Goal: Task Accomplishment & Management: Manage account settings

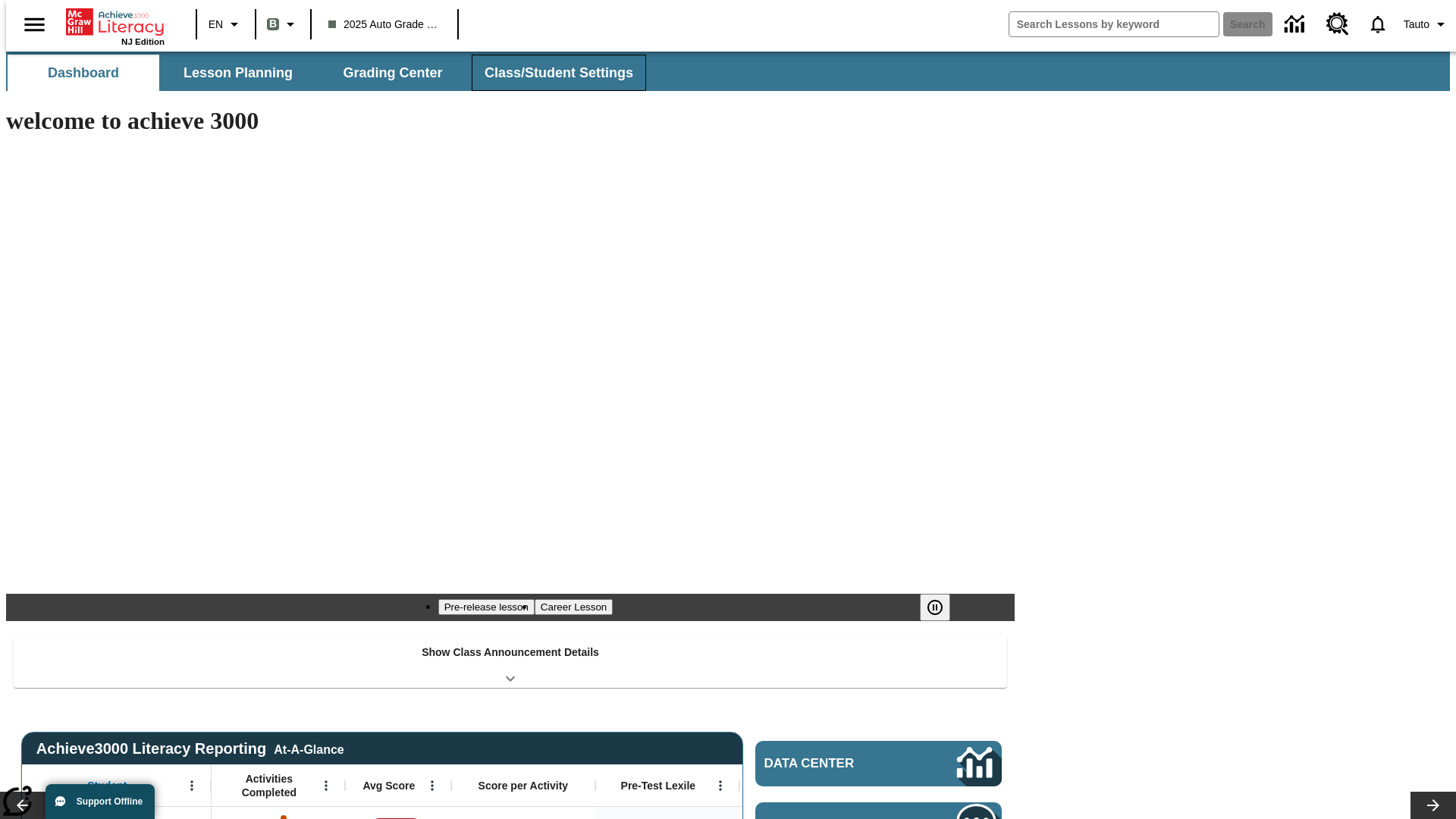
click at [550, 73] on button "Class/Student Settings" at bounding box center [559, 72] width 174 height 36
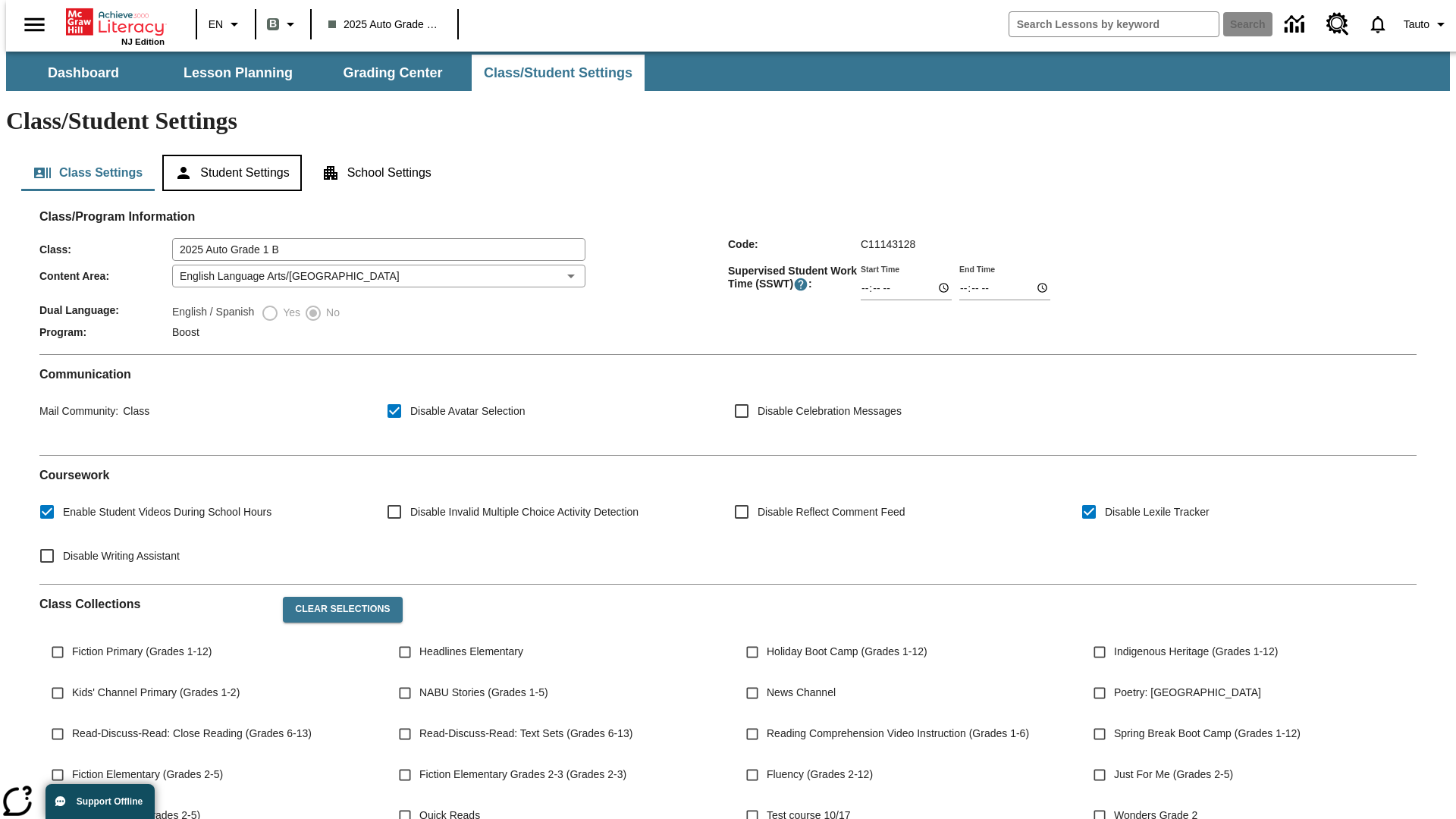
click at [228, 155] on button "Student Settings" at bounding box center [231, 173] width 139 height 36
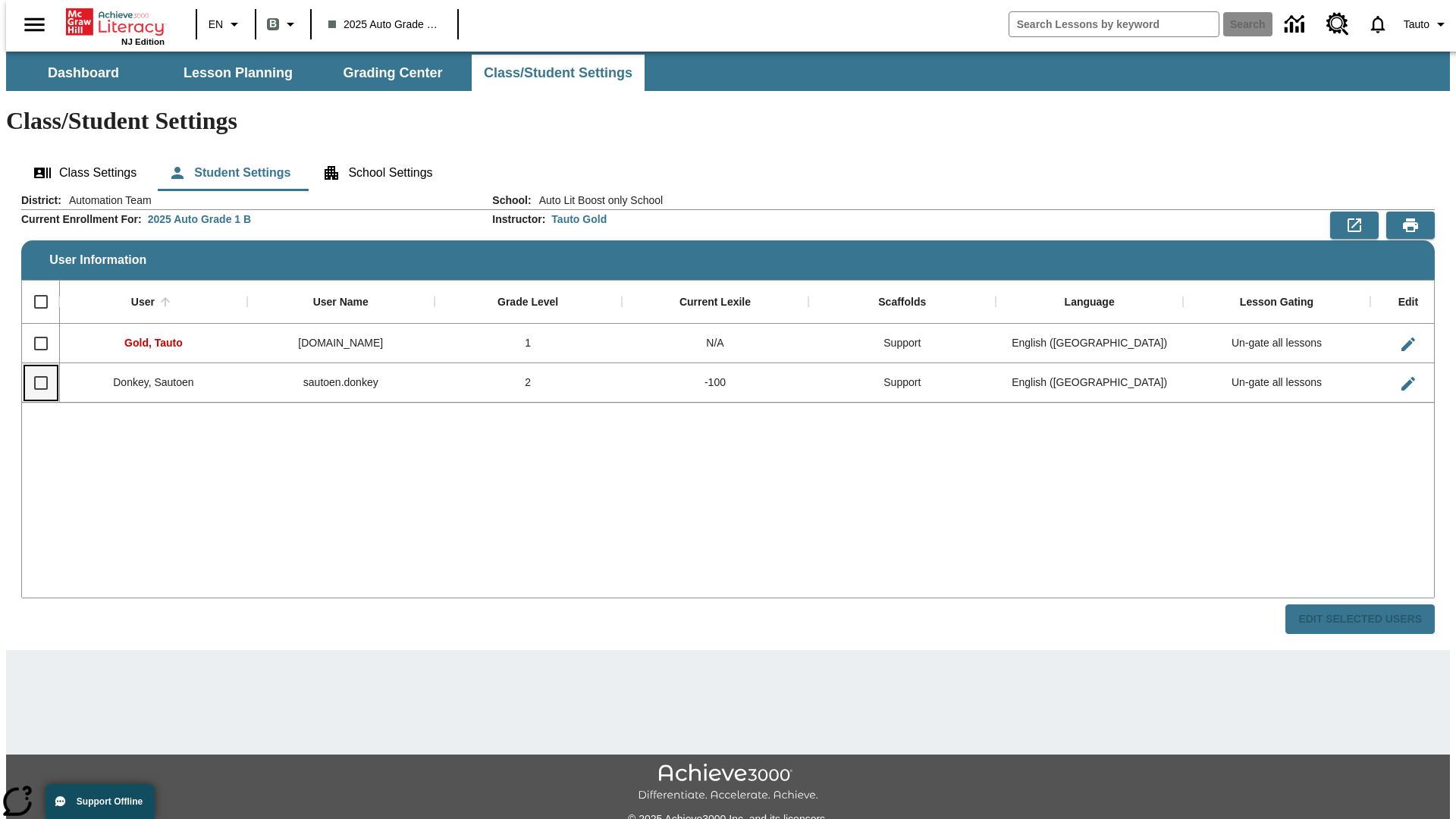
click at [35, 367] on input "Select row" at bounding box center [41, 383] width 32 height 32
checkbox input "true"
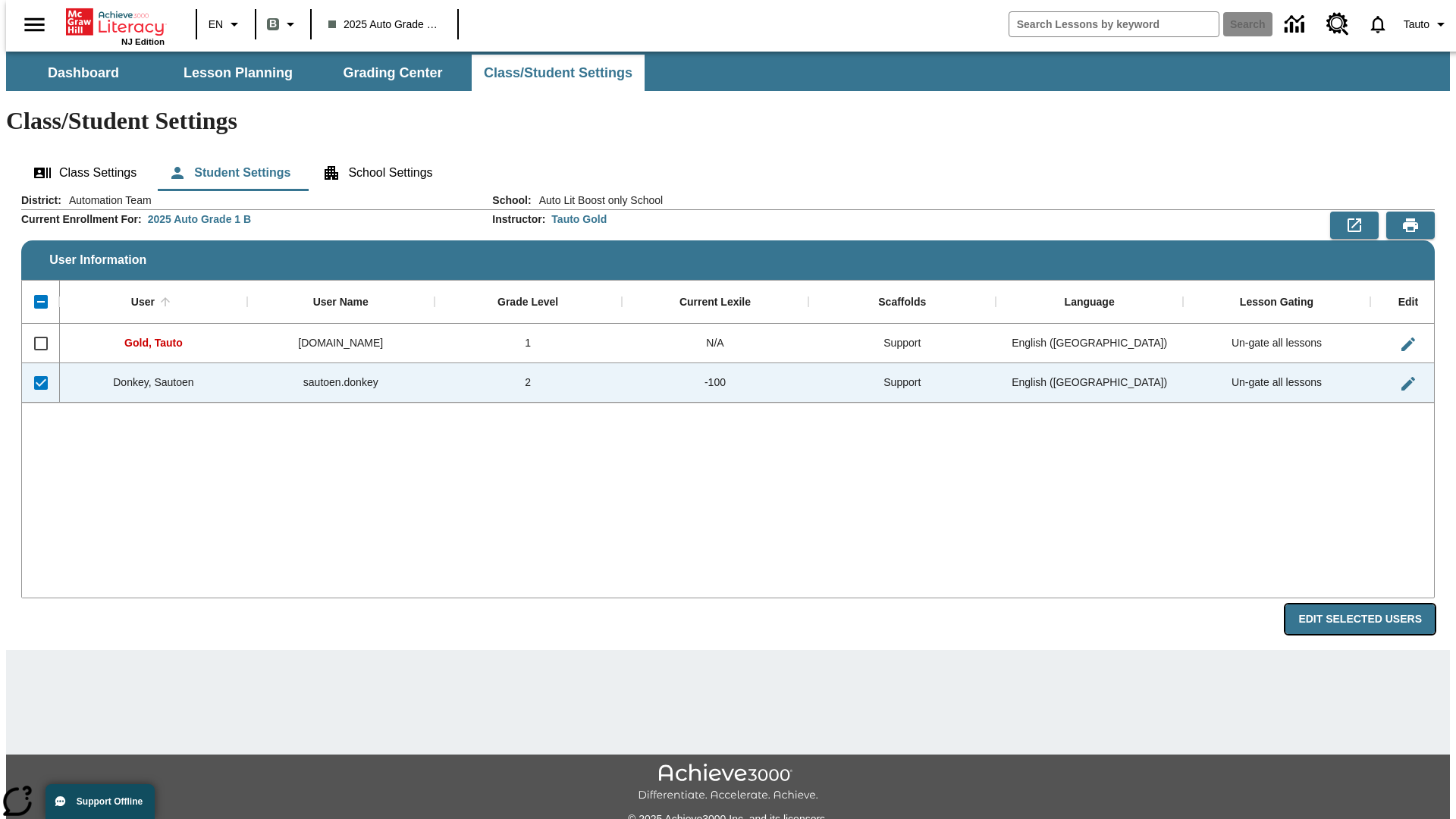
click at [1372, 604] on button "Edit Selected Users" at bounding box center [1361, 619] width 150 height 29
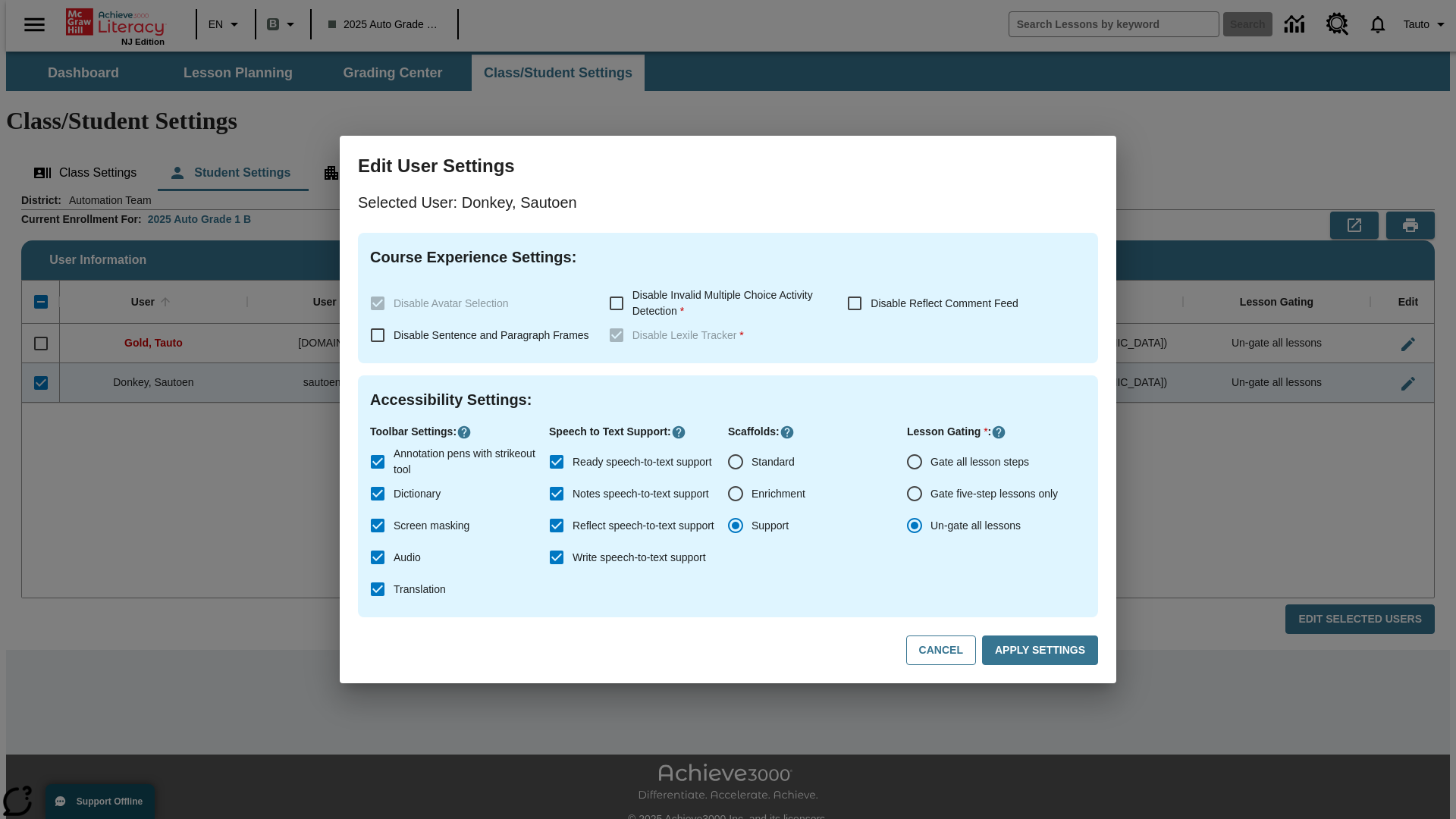
click at [915, 462] on input "Gate all lesson steps" at bounding box center [915, 462] width 32 height 32
radio input "true"
click at [1043, 651] on button "Apply Settings" at bounding box center [1040, 650] width 116 height 29
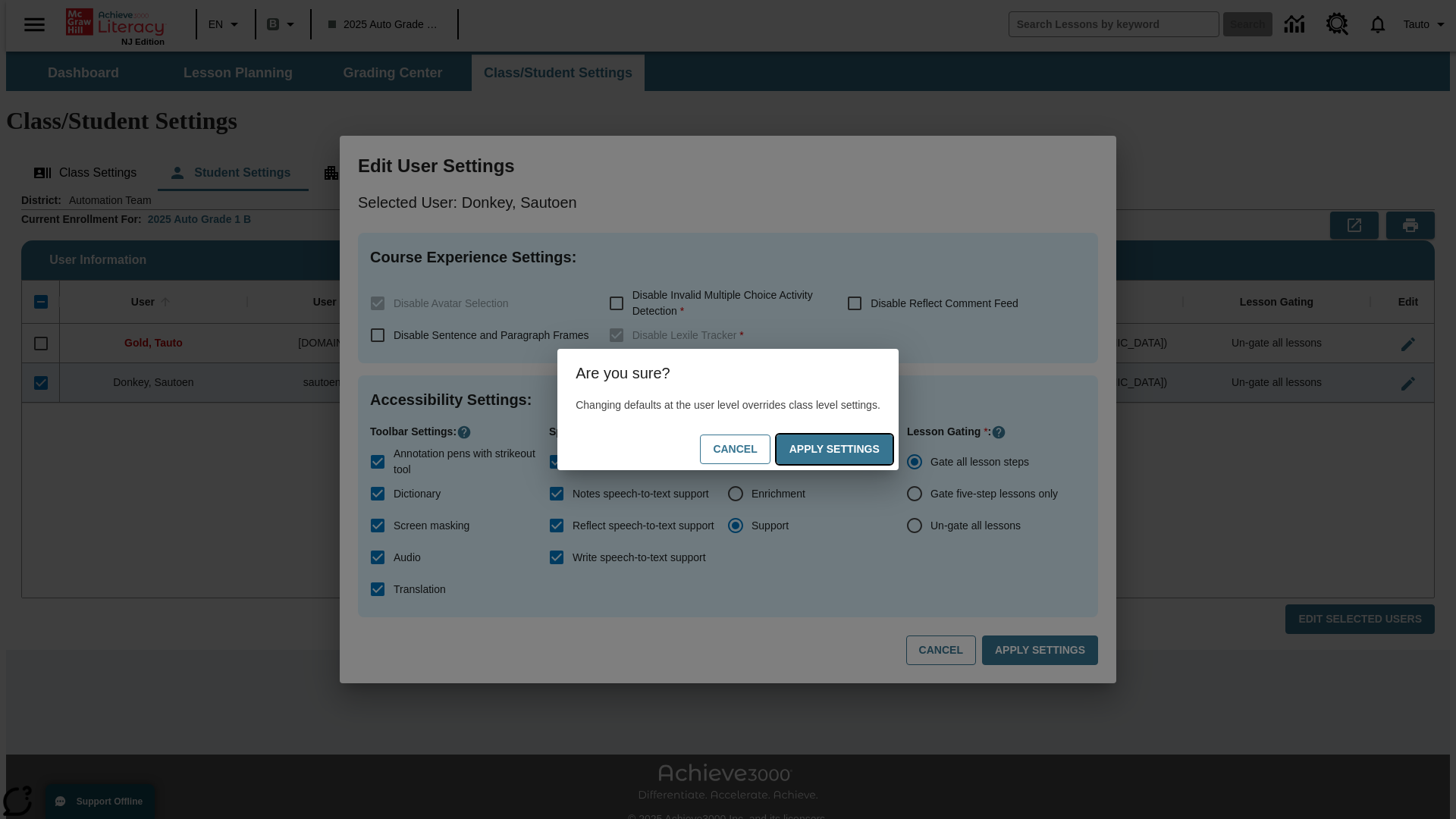
click at [849, 449] on button "Apply Settings" at bounding box center [835, 449] width 116 height 29
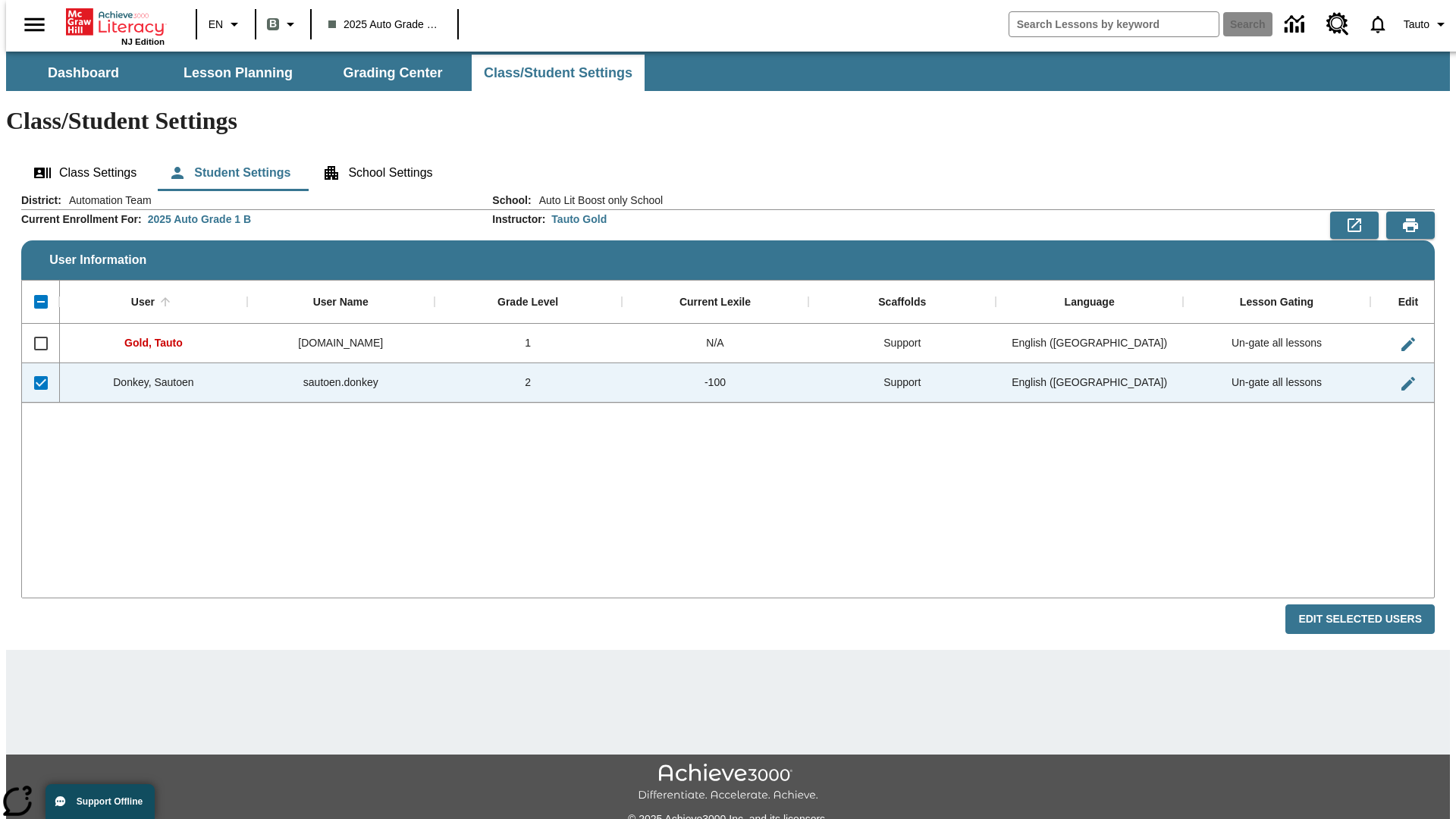
checkbox input "false"
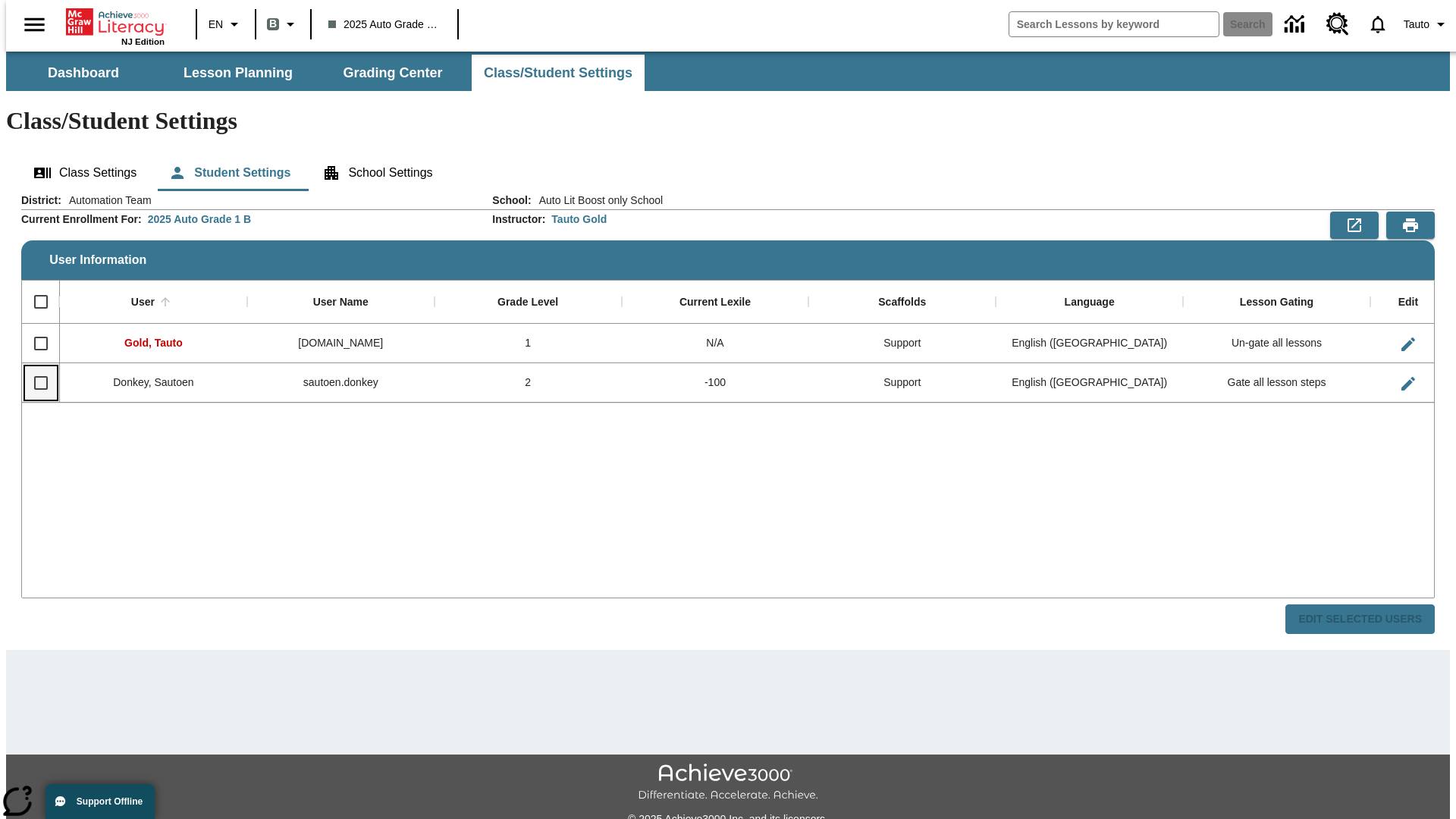
click at [35, 367] on input "Select row" at bounding box center [41, 383] width 32 height 32
checkbox input "true"
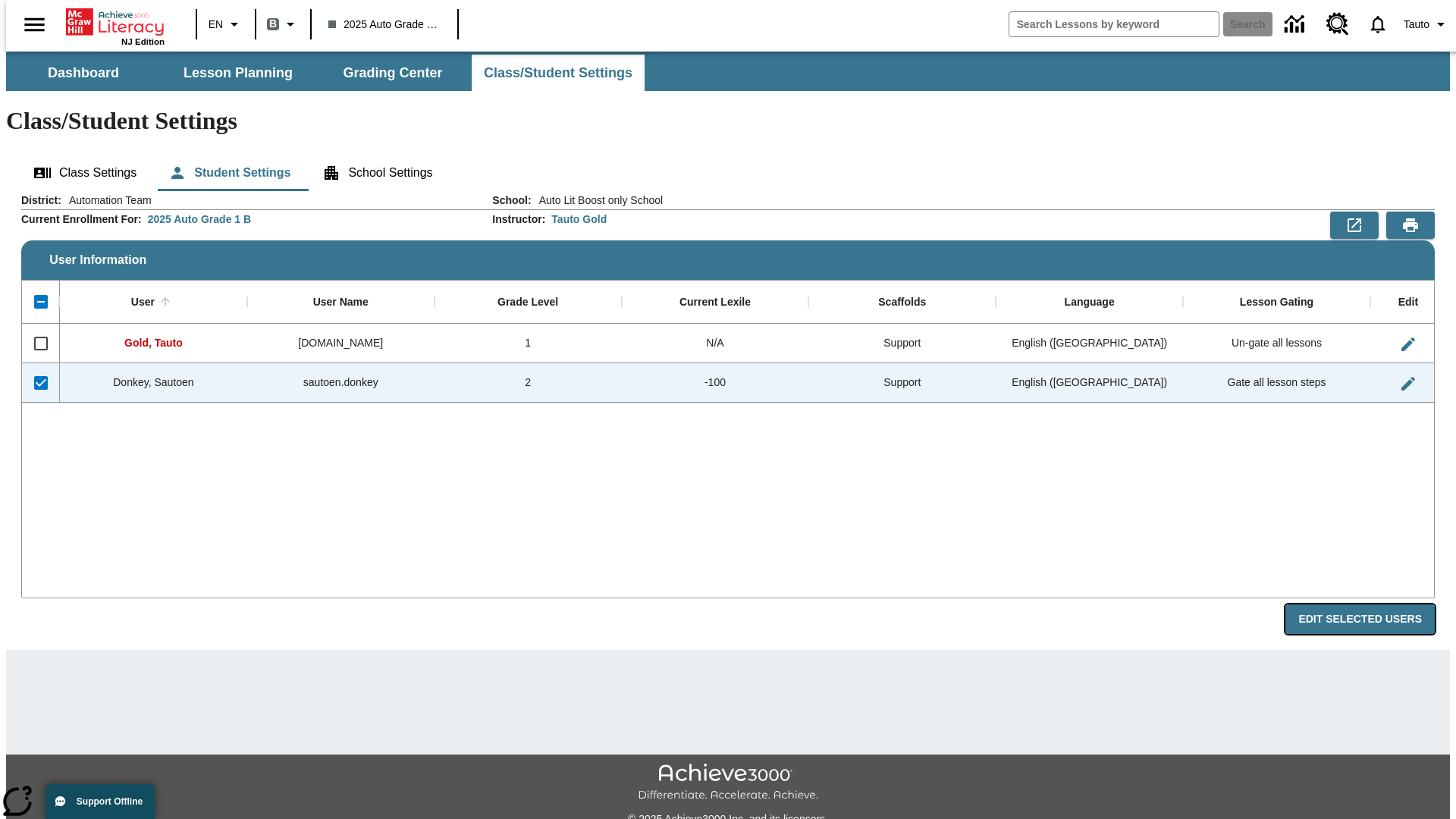
click at [1372, 604] on button "Edit Selected Users" at bounding box center [1361, 619] width 150 height 29
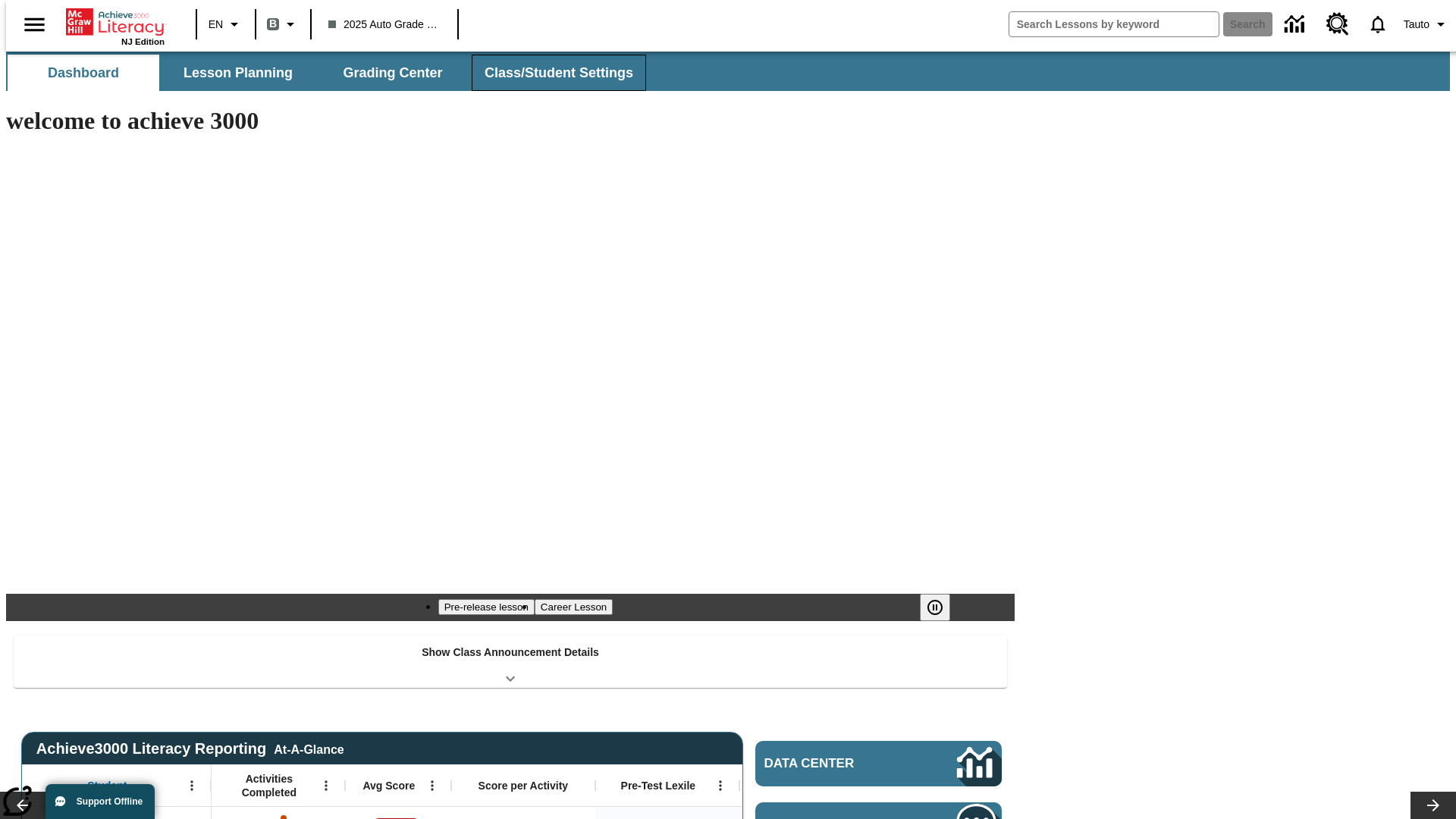
click at [550, 73] on button "Class/Student Settings" at bounding box center [559, 72] width 174 height 36
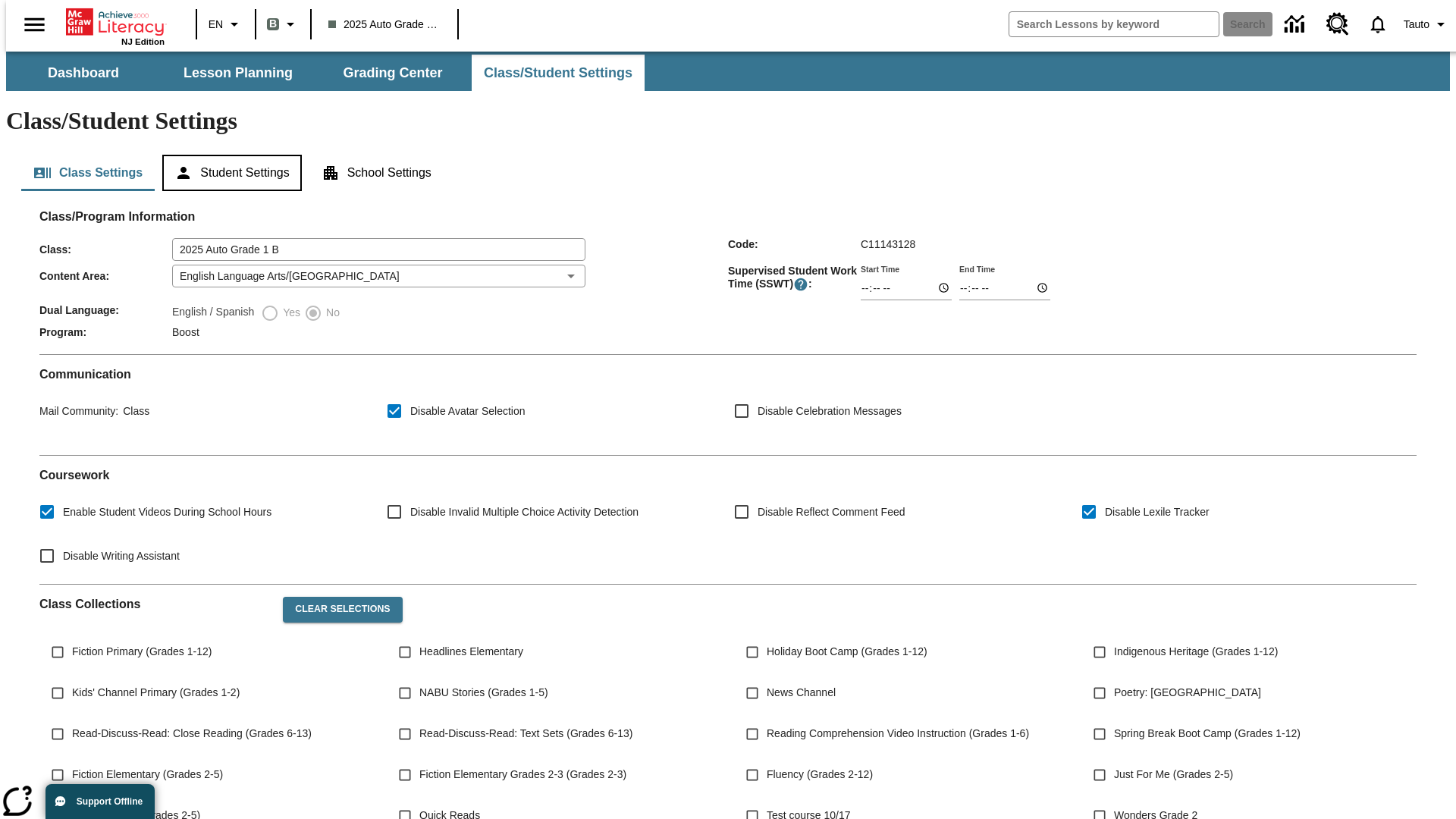
click at [228, 155] on button "Student Settings" at bounding box center [231, 173] width 139 height 36
